Goal: Task Accomplishment & Management: Use online tool/utility

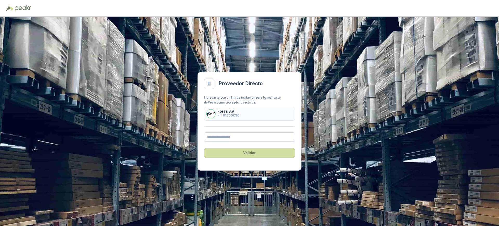
click at [256, 117] on div "Forsa S.A NIT 817000790" at bounding box center [249, 114] width 91 height 14
click at [274, 149] on button "Validar" at bounding box center [249, 153] width 91 height 10
click at [254, 139] on input "text" at bounding box center [249, 136] width 91 height 9
type input "**********"
click at [264, 152] on button "Validar" at bounding box center [249, 153] width 91 height 10
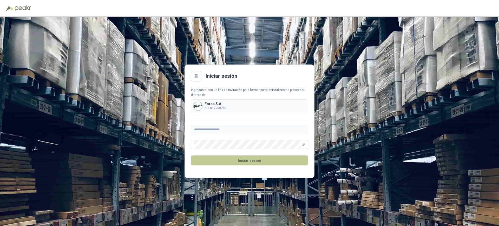
click at [258, 156] on button "Iniciar sesión" at bounding box center [249, 160] width 117 height 10
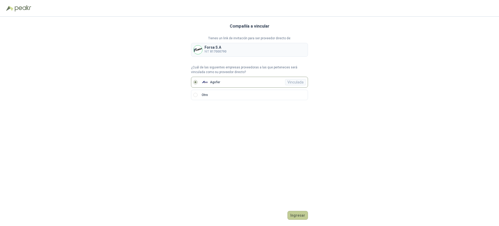
click at [301, 215] on button "Ingresar" at bounding box center [298, 215] width 21 height 9
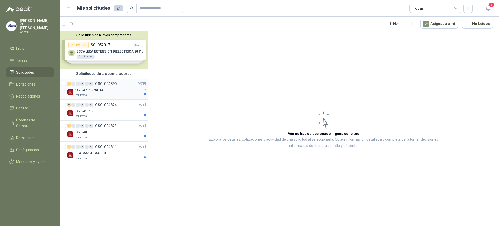
click at [110, 87] on div "4 0 0 0 0 0 GSOL004890 [DATE]" at bounding box center [107, 84] width 80 height 6
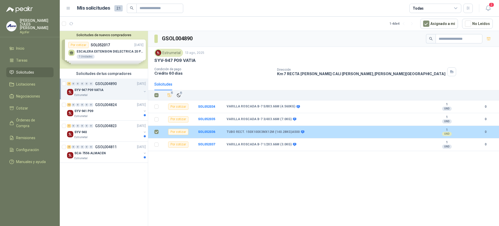
click at [307, 133] on div "TUBO RECT. 150X100X3MX12M (140.28KG)A500" at bounding box center [326, 132] width 199 height 4
click at [209, 132] on b "SOL052036" at bounding box center [206, 132] width 17 height 4
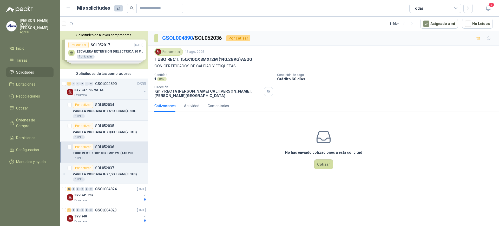
click at [125, 133] on p "VARILLA ROSCADA B-7 3/4X3.66M (7.0KG)" at bounding box center [105, 132] width 64 height 5
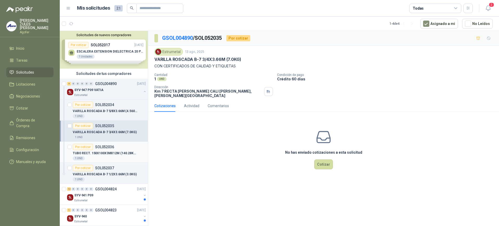
click at [121, 151] on p "TUBO RECT. 150X100X3MX12M (140.28KG)A500" at bounding box center [105, 153] width 65 height 5
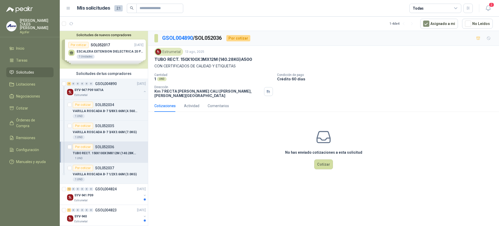
scroll to position [27, 0]
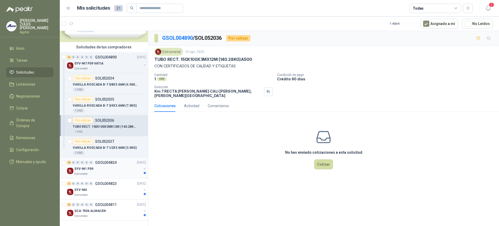
click at [109, 166] on div "SYV-941 P09" at bounding box center [107, 169] width 67 height 6
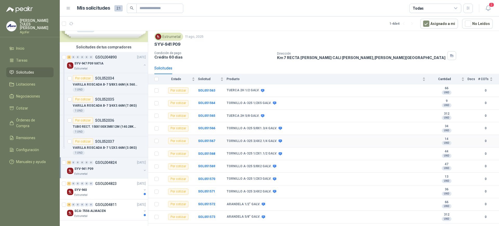
scroll to position [24, 0]
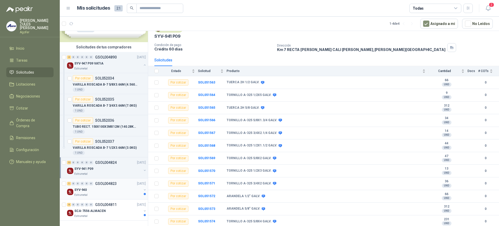
click at [100, 187] on div "SYV-940" at bounding box center [107, 190] width 67 height 6
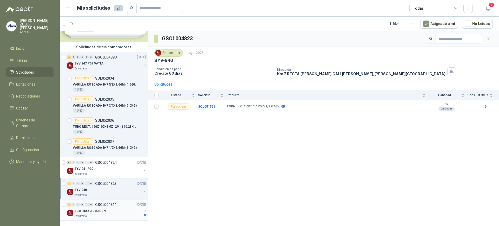
click at [107, 216] on div "Estrumetal" at bounding box center [107, 216] width 67 height 4
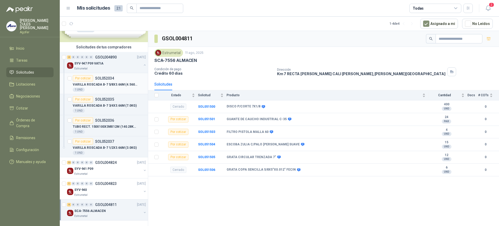
click at [110, 84] on p "VARILLA ROSCADA B-7 5/8X3.66M (4.560KG)" at bounding box center [105, 84] width 65 height 5
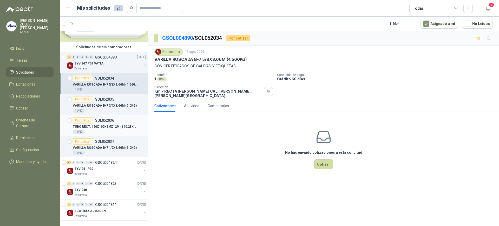
click at [116, 133] on div "1 UND" at bounding box center [109, 132] width 73 height 4
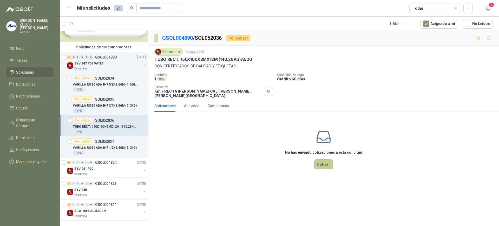
click at [320, 159] on button "Cotizar" at bounding box center [323, 164] width 19 height 10
